Goal: Task Accomplishment & Management: Manage account settings

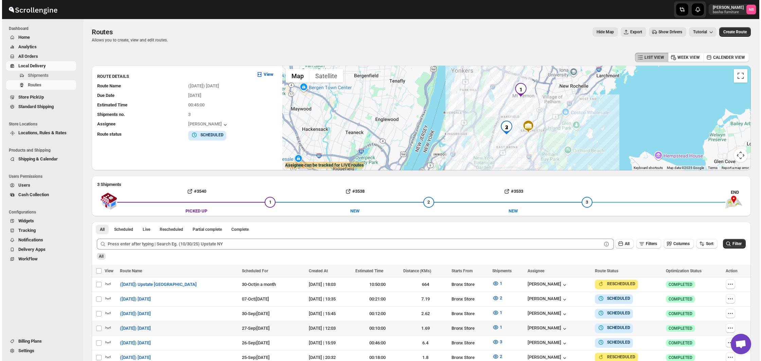
scroll to position [172, 0]
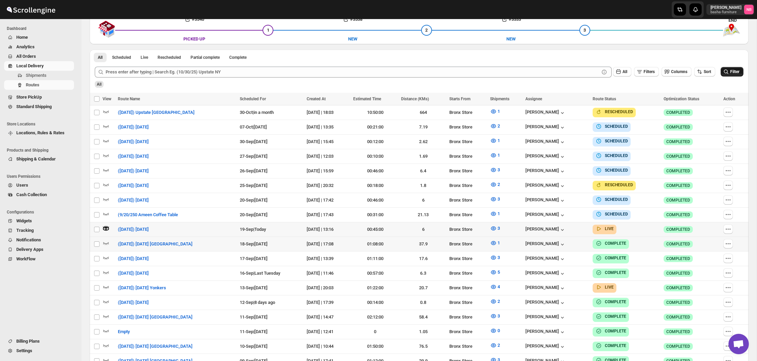
click at [738, 69] on span "Filter" at bounding box center [734, 71] width 9 height 5
click at [494, 227] on icon "button" at bounding box center [493, 228] width 2 height 2
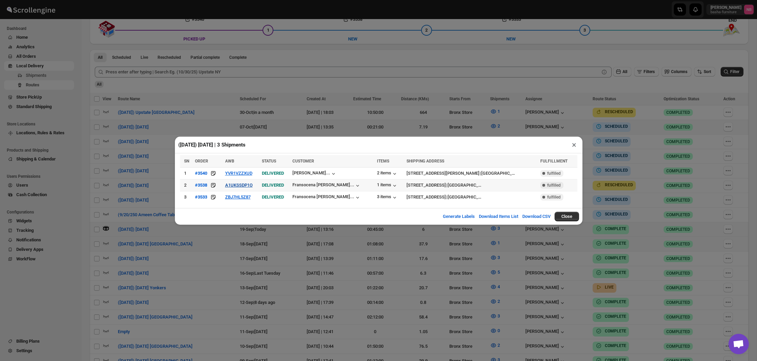
click at [241, 184] on button "A1UKSSDP1O" at bounding box center [239, 184] width 28 height 5
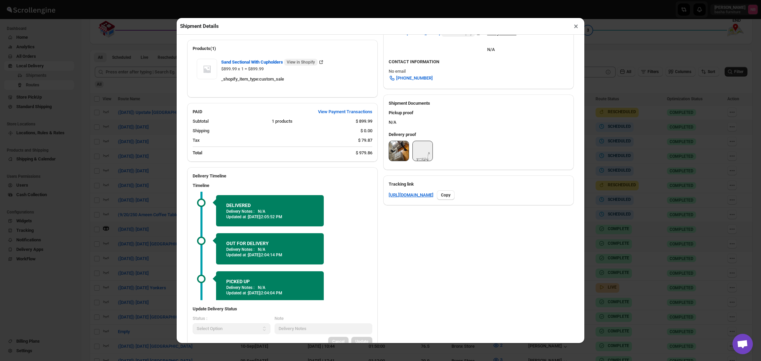
scroll to position [215, 0]
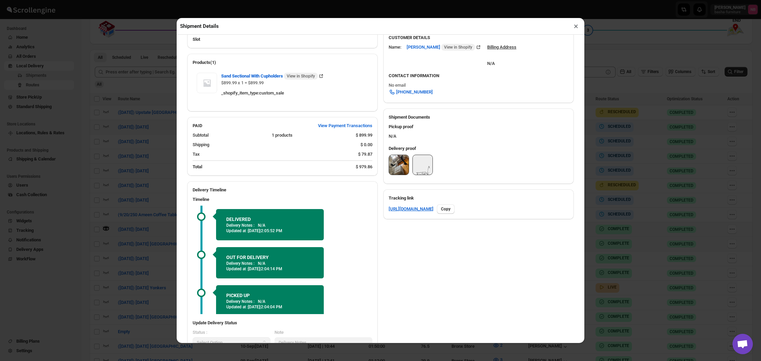
click at [390, 162] on img at bounding box center [399, 165] width 20 height 20
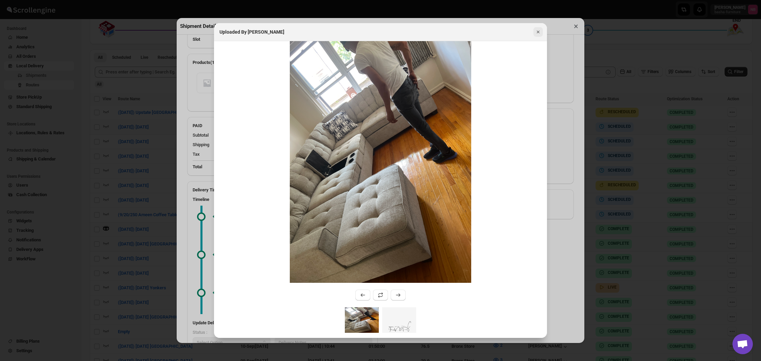
click at [535, 31] on icon "Close" at bounding box center [537, 32] width 7 height 7
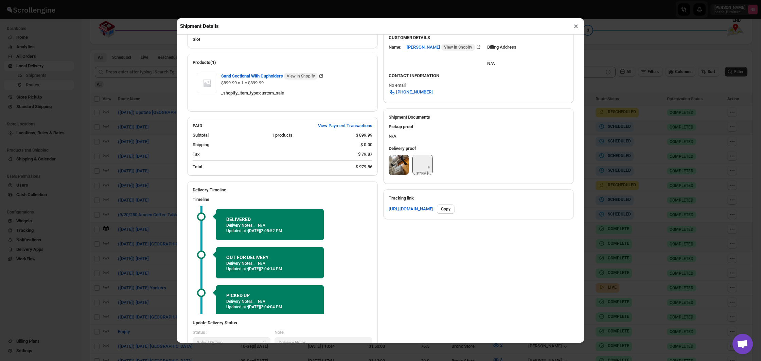
drag, startPoint x: 576, startPoint y: 29, endPoint x: 545, endPoint y: 51, distance: 38.0
click at [576, 29] on button "×" at bounding box center [576, 26] width 10 height 10
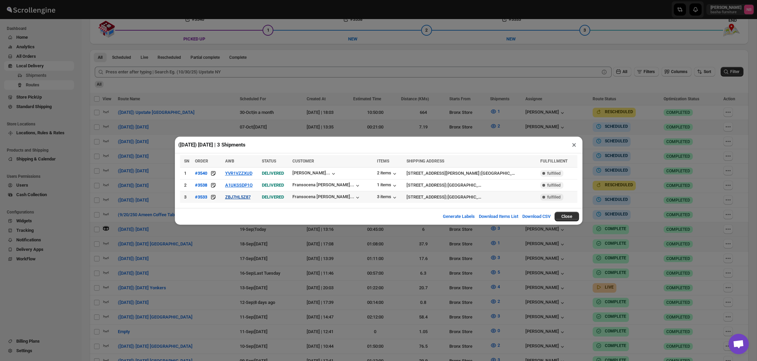
click at [242, 198] on button "ZBJ7HL5Z87" at bounding box center [237, 196] width 25 height 5
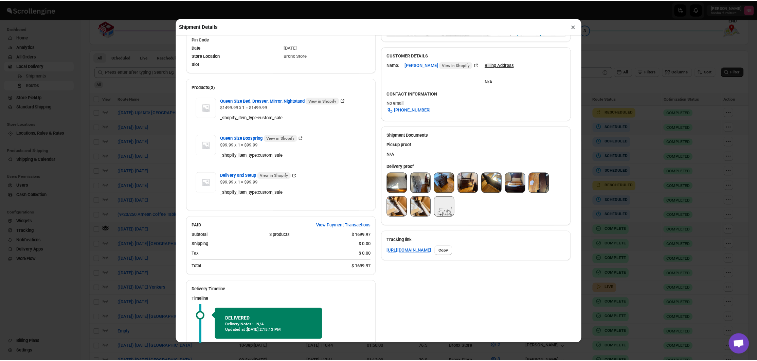
scroll to position [184, 0]
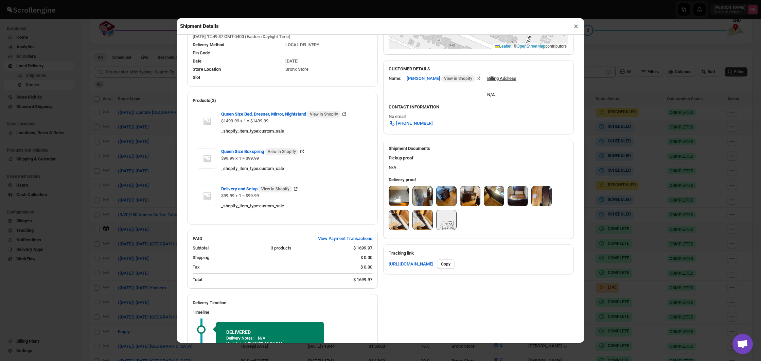
click at [405, 197] on img at bounding box center [399, 196] width 20 height 20
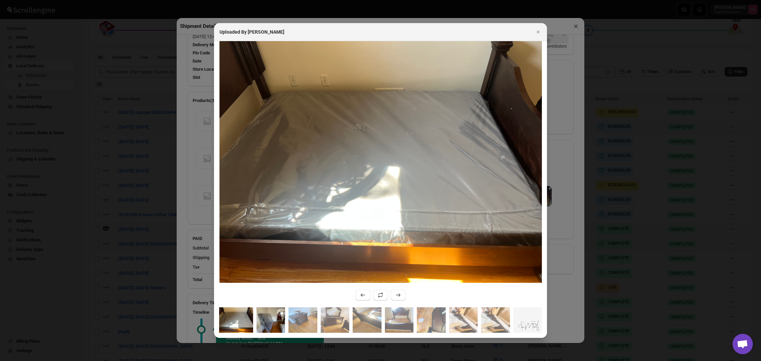
click at [280, 321] on img ":rnar:" at bounding box center [270, 319] width 29 height 25
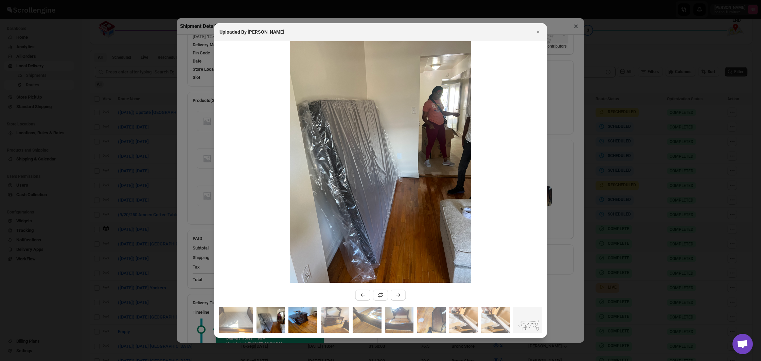
click at [303, 321] on img ":rnar:" at bounding box center [302, 319] width 29 height 25
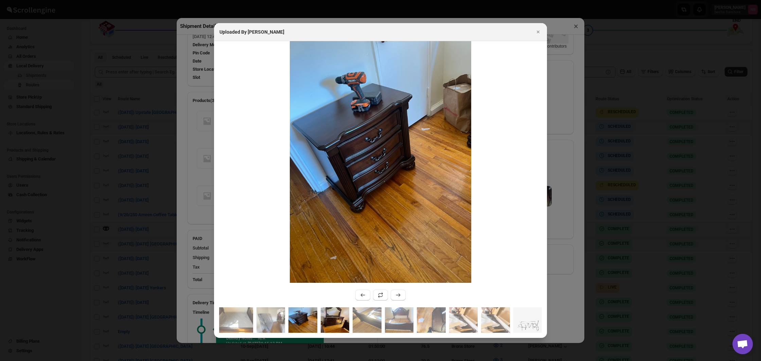
click at [326, 321] on img ":rnar:" at bounding box center [335, 319] width 29 height 25
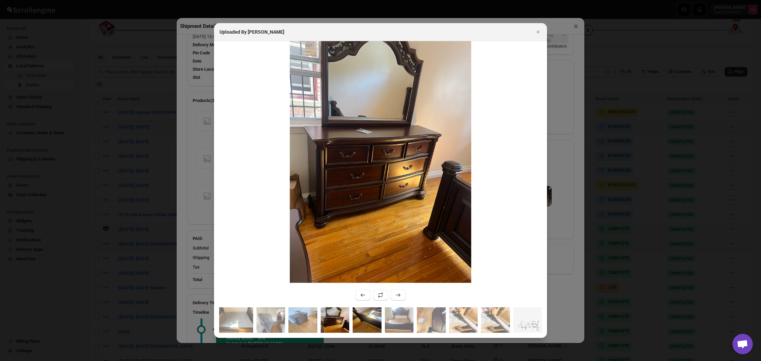
click at [353, 321] on img ":rnar:" at bounding box center [366, 319] width 29 height 25
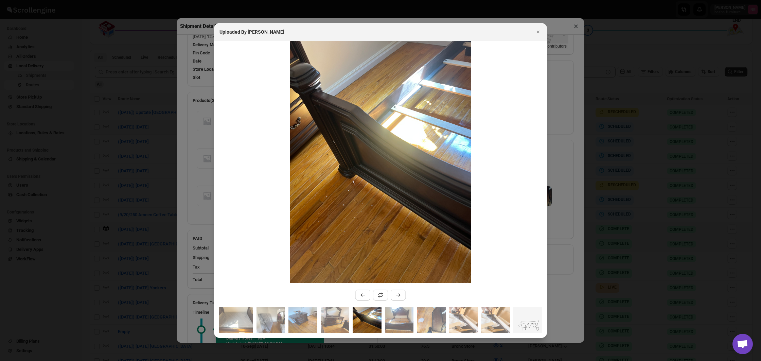
click at [357, 320] on img ":rnar:" at bounding box center [366, 319] width 29 height 25
click at [362, 320] on img ":rnar:" at bounding box center [366, 319] width 29 height 25
click at [397, 321] on img ":rnar:" at bounding box center [399, 319] width 29 height 25
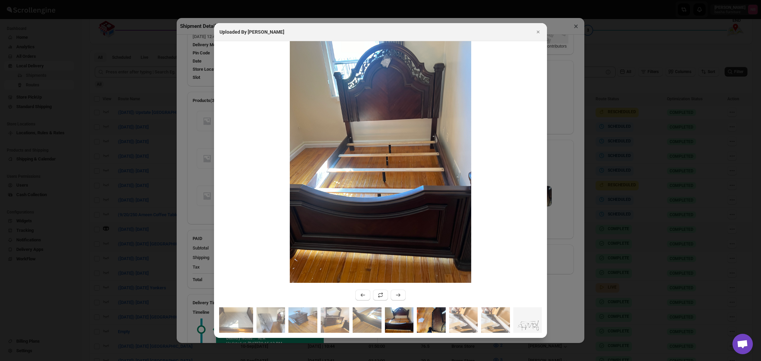
click at [421, 318] on img ":rnar:" at bounding box center [431, 319] width 29 height 25
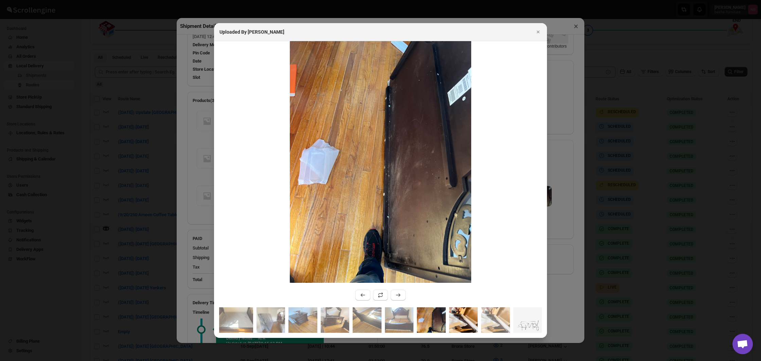
click at [460, 319] on img ":rnar:" at bounding box center [463, 319] width 29 height 25
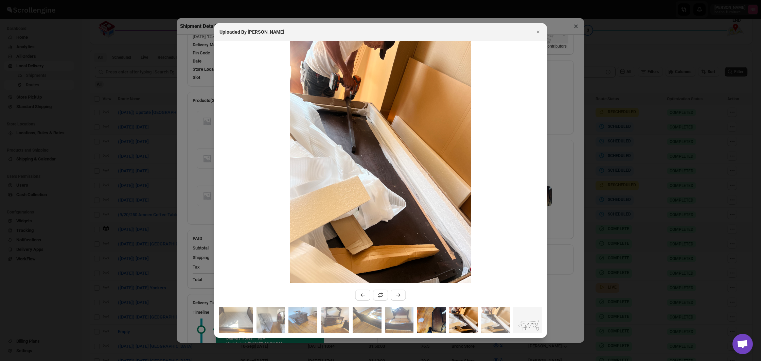
click at [443, 319] on img ":rnar:" at bounding box center [431, 319] width 29 height 25
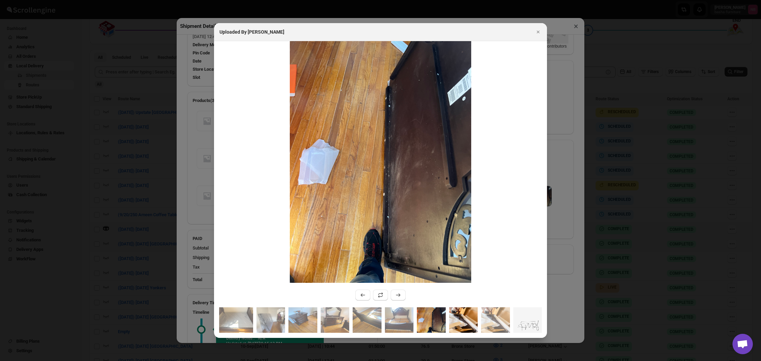
click at [454, 319] on img ":rnar:" at bounding box center [463, 319] width 29 height 25
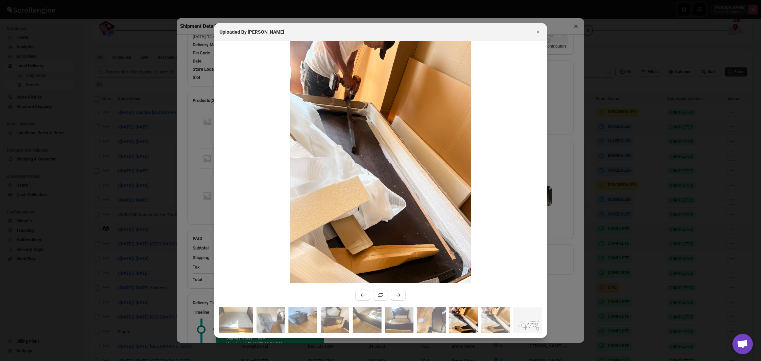
click at [474, 320] on img ":rnar:" at bounding box center [463, 319] width 29 height 25
click at [501, 320] on img ":rnar:" at bounding box center [495, 319] width 29 height 25
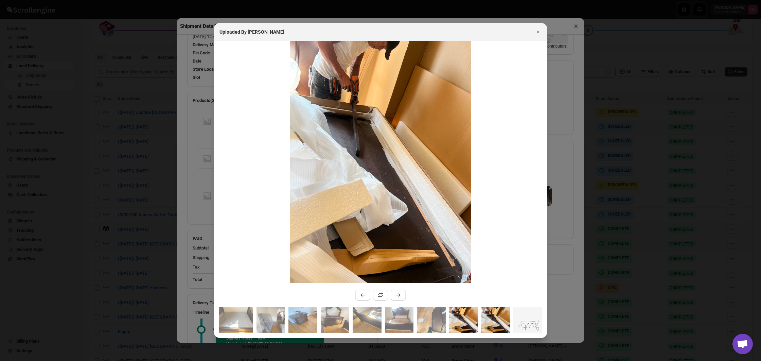
click at [467, 322] on img ":rnar:" at bounding box center [463, 319] width 29 height 25
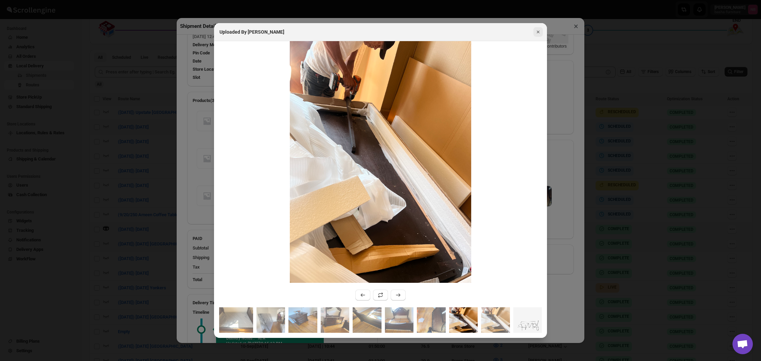
click at [537, 33] on icon "Close" at bounding box center [537, 32] width 3 height 3
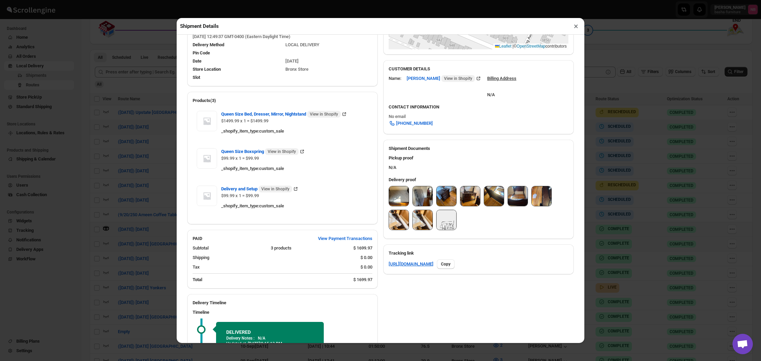
click at [575, 28] on button "×" at bounding box center [576, 26] width 10 height 10
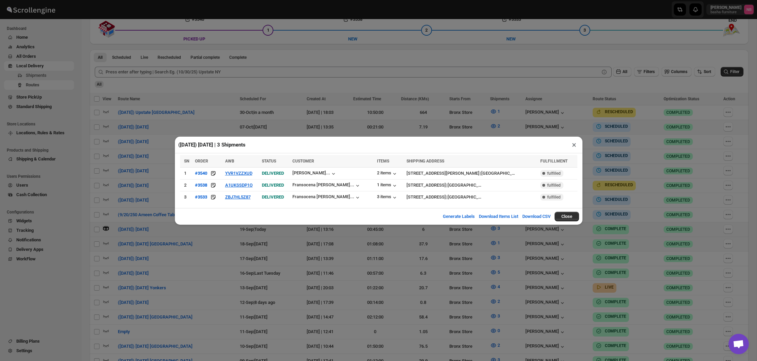
click at [536, 112] on div "([DATE]) [DATE] | 3 Shipments × SN ORDER AWB STATUS CUSTOMER ITEMS SHIPPING ADD…" at bounding box center [378, 180] width 757 height 361
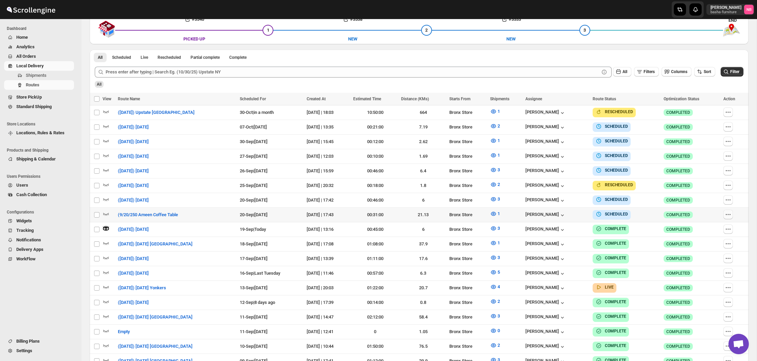
click at [730, 213] on icon "button" at bounding box center [728, 214] width 7 height 7
checkbox input "true"
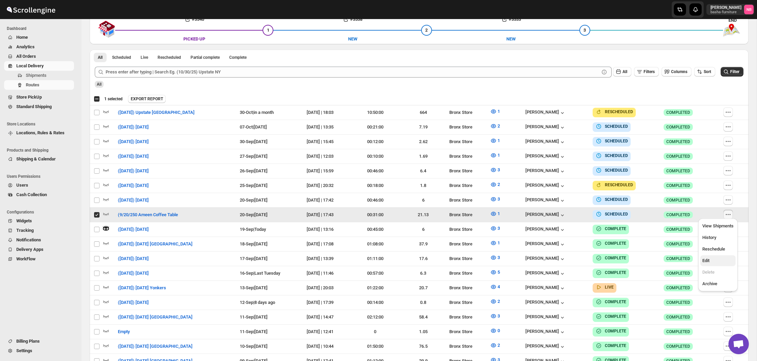
click at [720, 258] on span "Edit" at bounding box center [717, 260] width 31 height 7
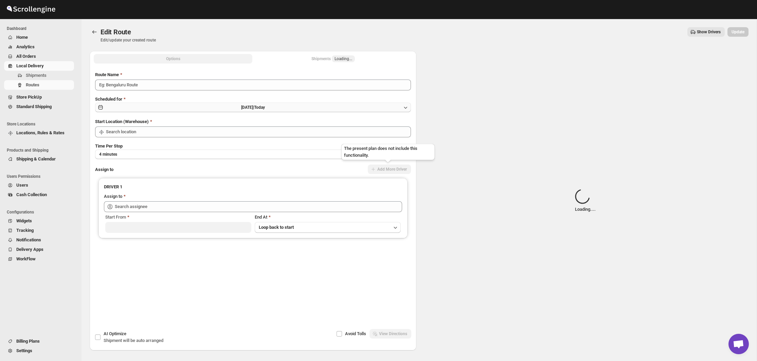
type input "(9/20/250 Ameen Coffee Table"
type input "Bronx Store"
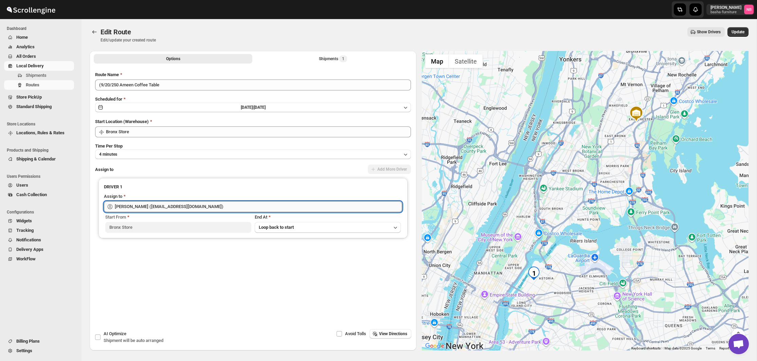
click at [230, 206] on input "[PERSON_NAME] ([EMAIL_ADDRESS][DOMAIN_NAME])" at bounding box center [258, 206] width 287 height 11
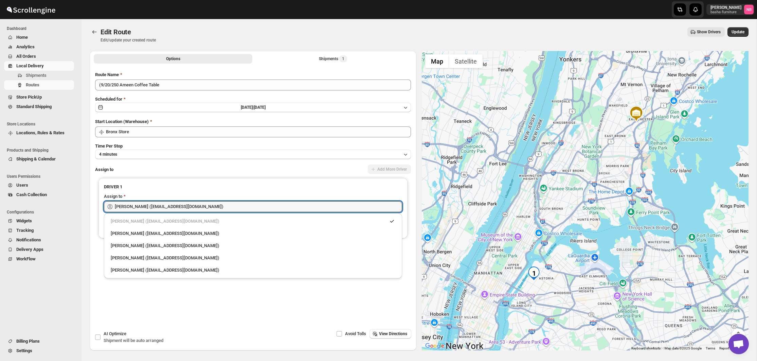
drag, startPoint x: 198, startPoint y: 257, endPoint x: 301, endPoint y: 221, distance: 108.8
click at [198, 256] on div "[PERSON_NAME] ([EMAIL_ADDRESS][DOMAIN_NAME])" at bounding box center [253, 257] width 285 height 7
type input "[PERSON_NAME] ([EMAIL_ADDRESS][DOMAIN_NAME])"
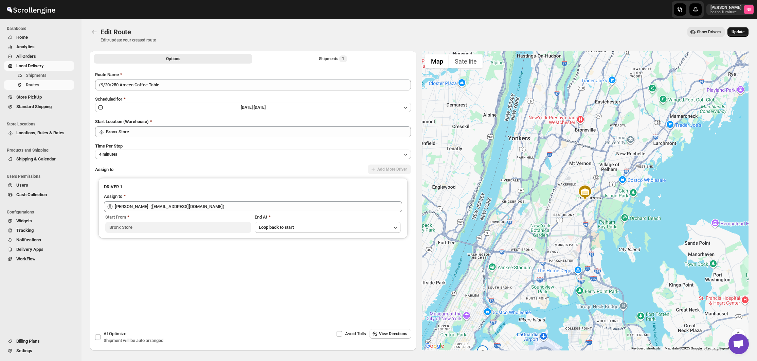
click at [735, 33] on span "Update" at bounding box center [737, 31] width 13 height 5
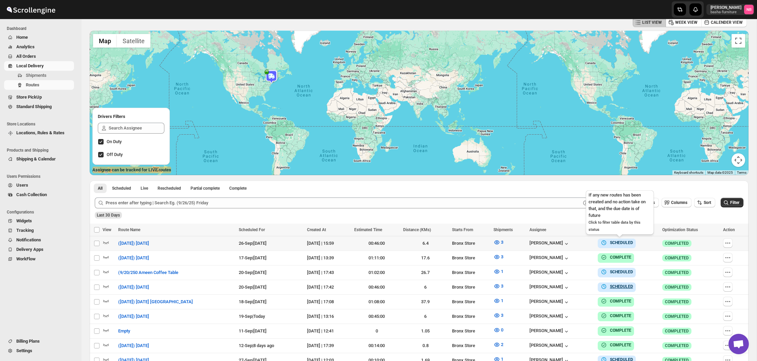
scroll to position [52, 0]
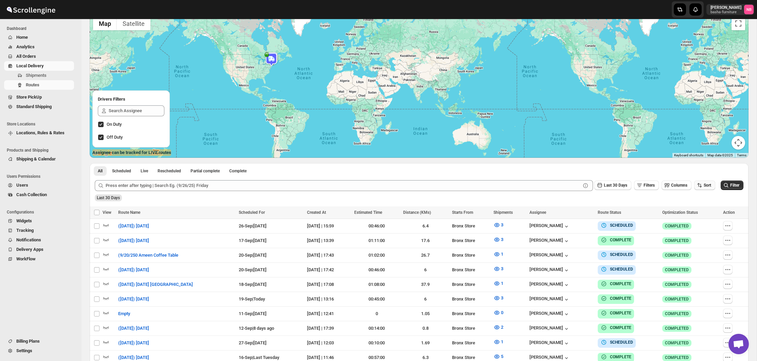
drag, startPoint x: 698, startPoint y: 184, endPoint x: 698, endPoint y: 188, distance: 4.4
click at [698, 184] on icon "button" at bounding box center [699, 185] width 7 height 7
click at [692, 226] on button "Due Date" at bounding box center [701, 221] width 41 height 11
click at [604, 189] on button "Last 30 Days" at bounding box center [612, 185] width 37 height 10
click at [611, 264] on ul "Last 30 Mins Last 1 Hr Last 24 Hrs Last 7 Days Last 30 Days All Custom" at bounding box center [605, 246] width 39 height 84
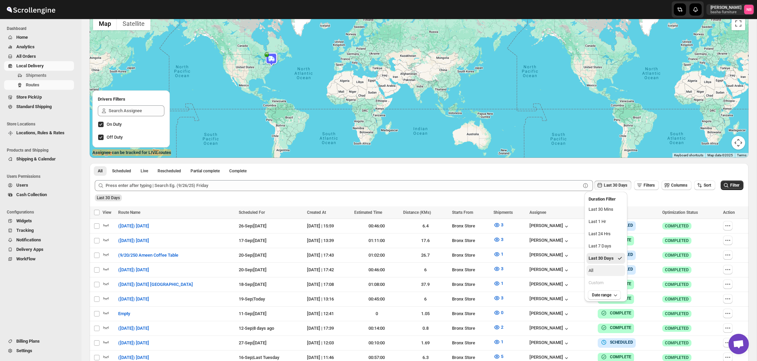
click at [608, 270] on button "All" at bounding box center [605, 270] width 39 height 11
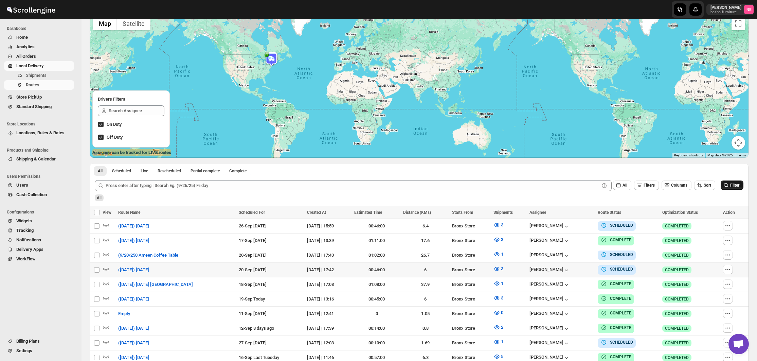
click at [731, 188] on button "Filter" at bounding box center [732, 185] width 23 height 10
